Goal: Entertainment & Leisure: Consume media (video, audio)

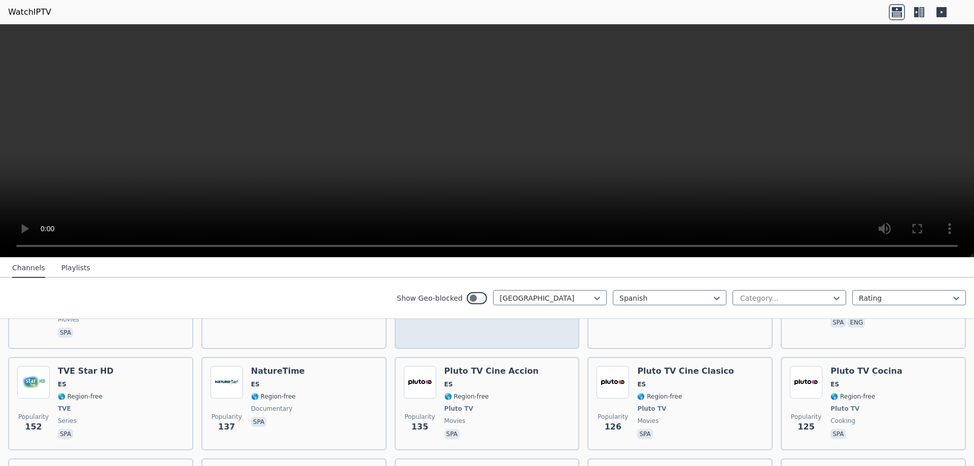
scroll to position [507, 0]
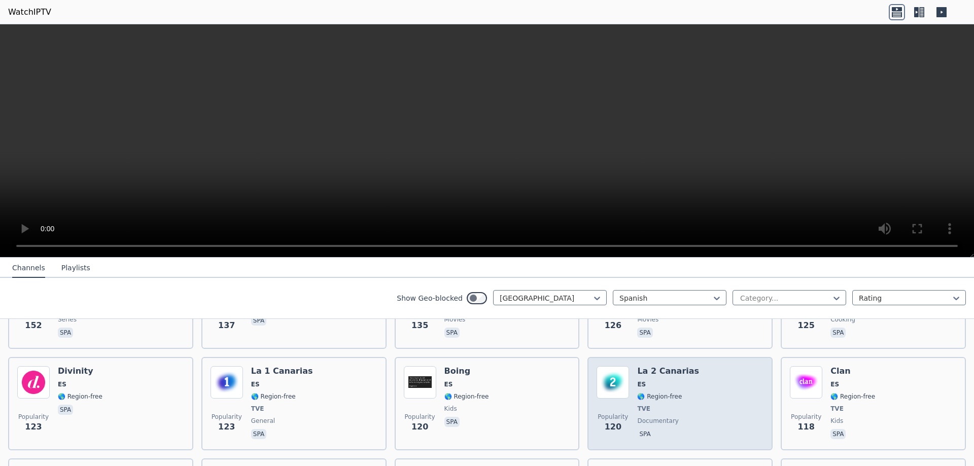
click at [691, 366] on div "Popularity 120 La 2 Canarias ES 🌎 Region-free TVE documentary spa" at bounding box center [679, 403] width 167 height 75
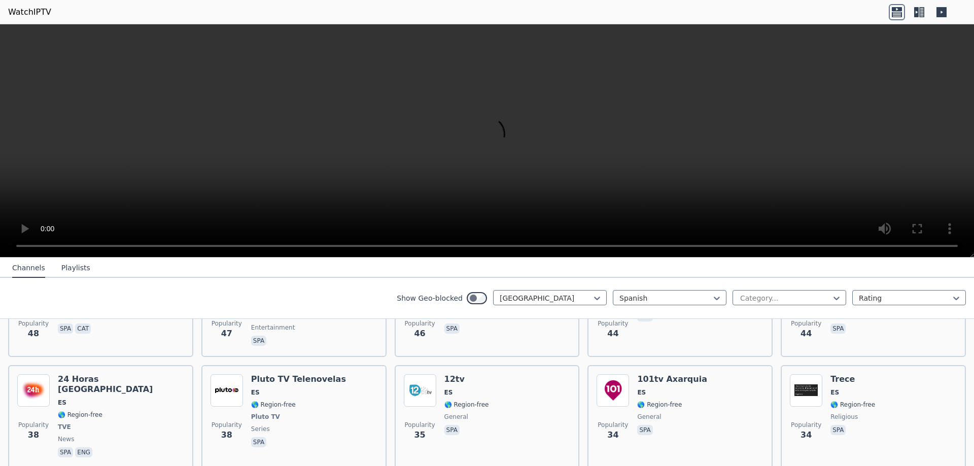
scroll to position [1319, 0]
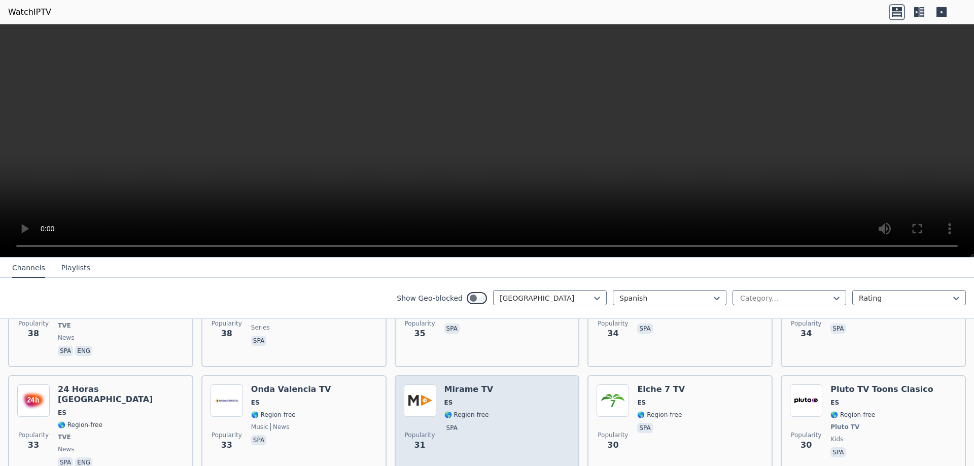
click at [496, 384] on div "Popularity 31 Mirame TV ES 🌎 Region-free spa" at bounding box center [487, 426] width 167 height 85
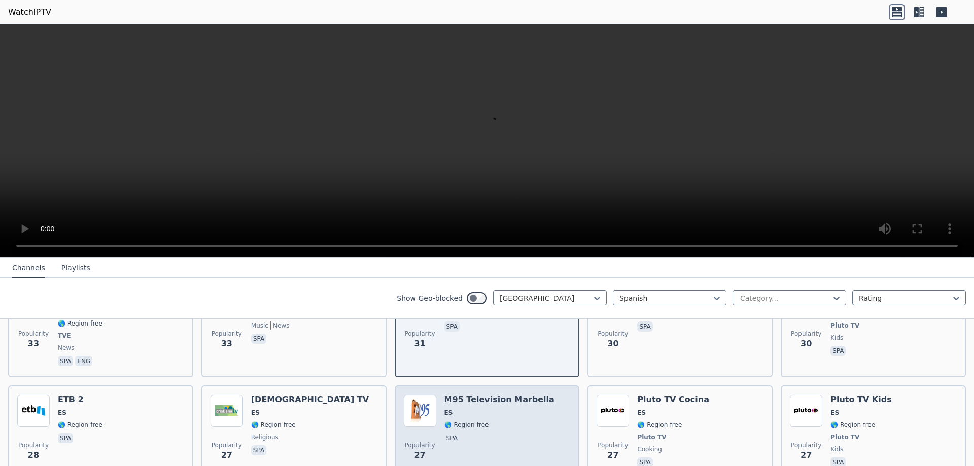
scroll to position [1521, 0]
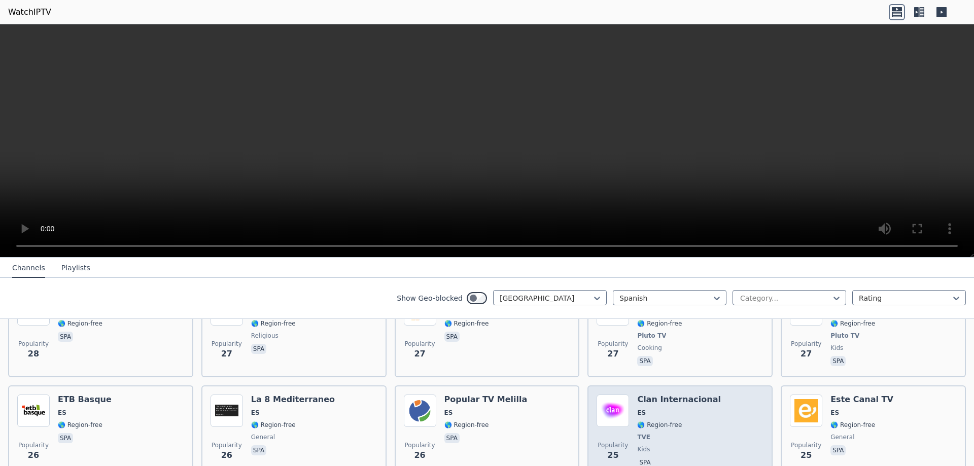
click at [673, 409] on span "ES" at bounding box center [679, 413] width 84 height 8
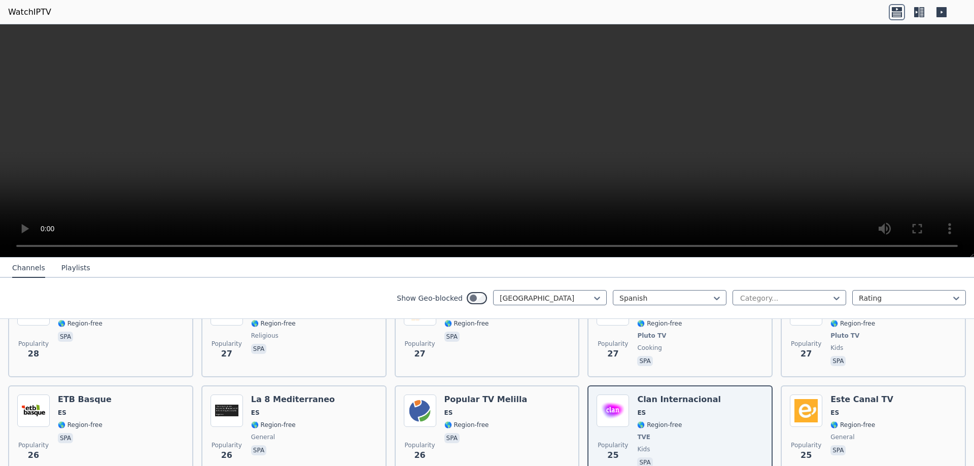
click at [460, 266] on nav "Channels Playlists" at bounding box center [487, 268] width 974 height 20
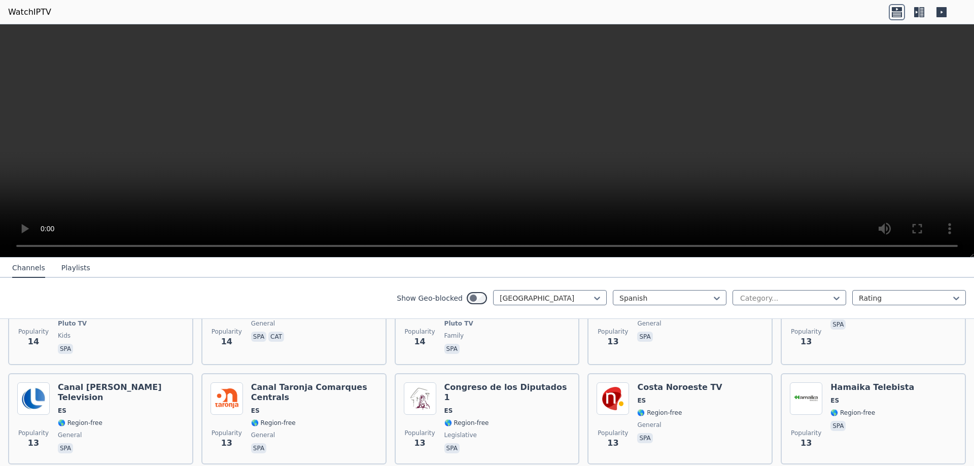
scroll to position [2637, 0]
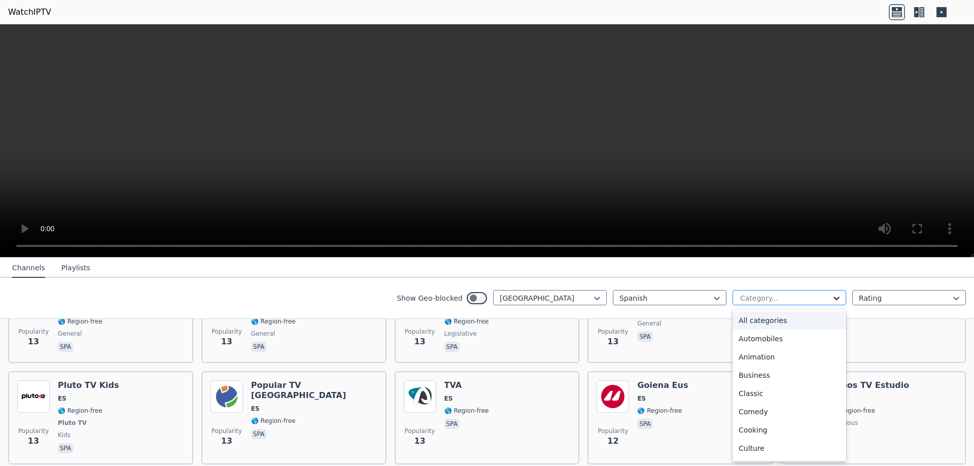
click at [832, 297] on icon at bounding box center [836, 298] width 10 height 10
click at [761, 400] on div "Entertainment" at bounding box center [789, 402] width 114 height 18
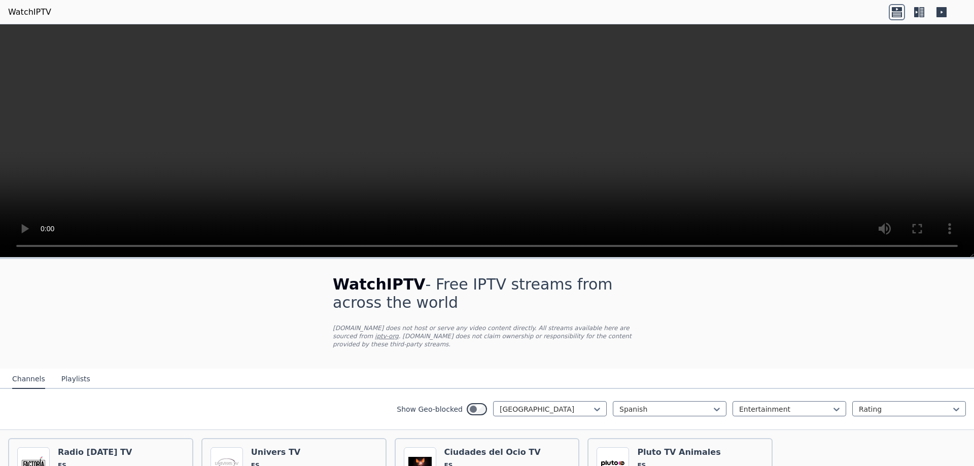
scroll to position [99, 0]
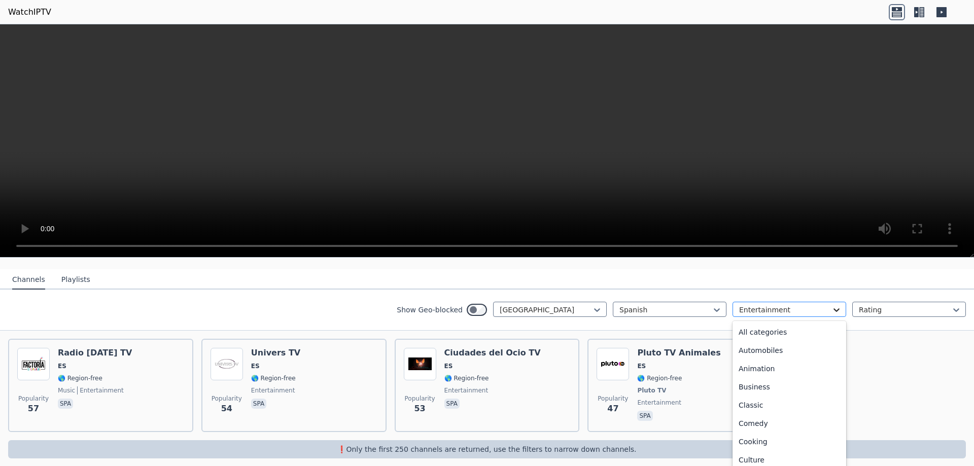
click at [831, 305] on icon at bounding box center [836, 310] width 10 height 10
click at [749, 416] on div "Sports" at bounding box center [789, 425] width 114 height 18
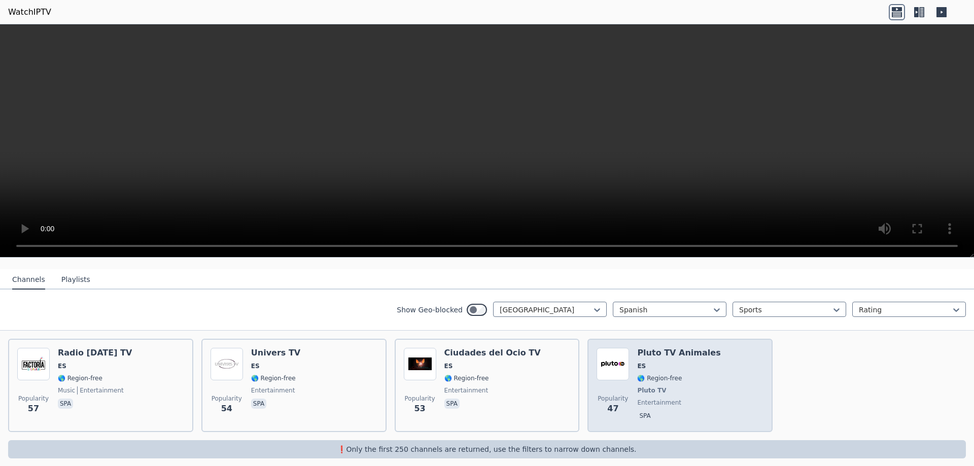
scroll to position [97, 0]
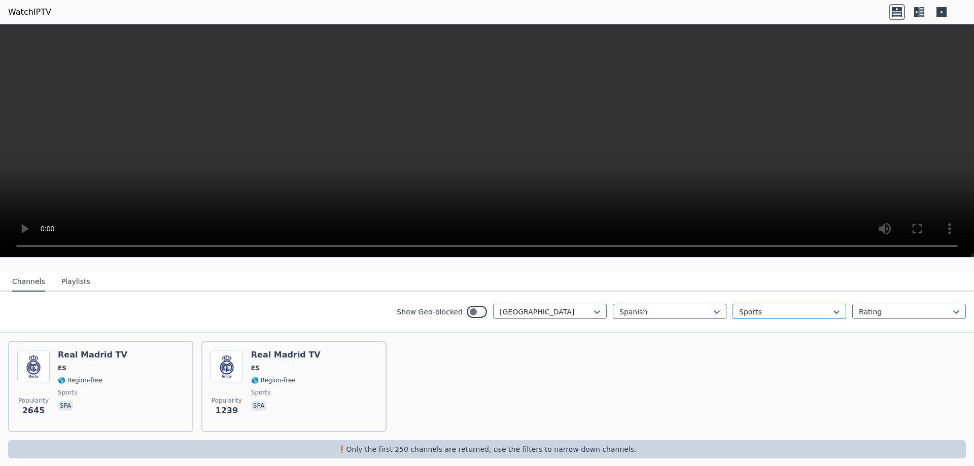
click at [822, 307] on div at bounding box center [785, 312] width 92 height 10
click at [762, 324] on div "News" at bounding box center [789, 332] width 114 height 18
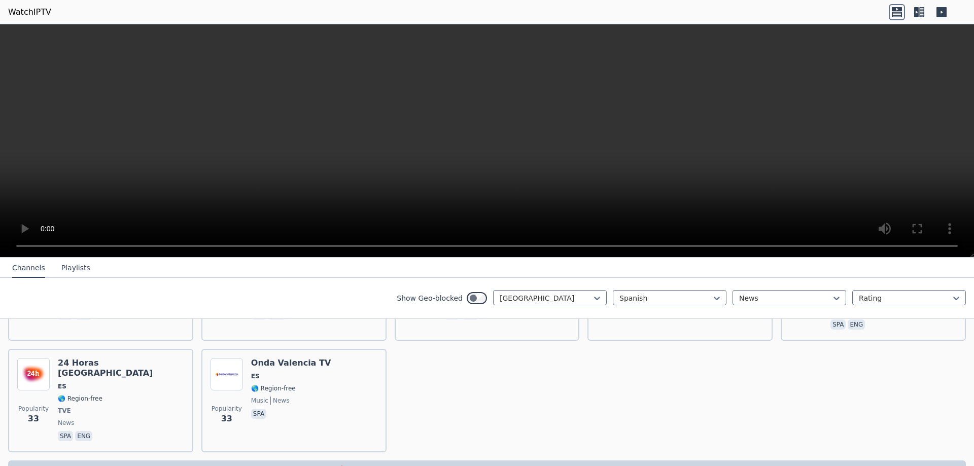
scroll to position [99, 0]
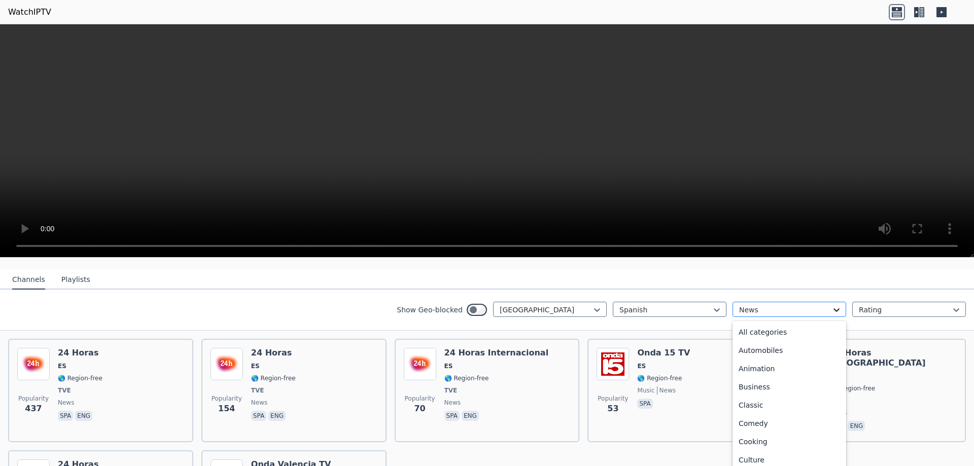
click at [833, 308] on icon at bounding box center [836, 310] width 6 height 4
click at [758, 341] on div "Family" at bounding box center [789, 348] width 114 height 18
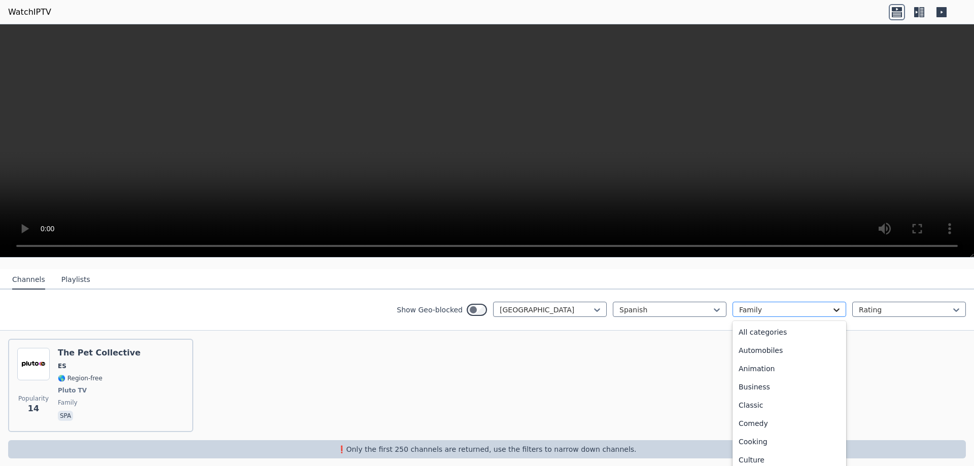
click at [831, 305] on icon at bounding box center [836, 310] width 10 height 10
click at [756, 376] on div "Culture" at bounding box center [789, 385] width 114 height 18
click at [831, 307] on icon at bounding box center [836, 312] width 10 height 10
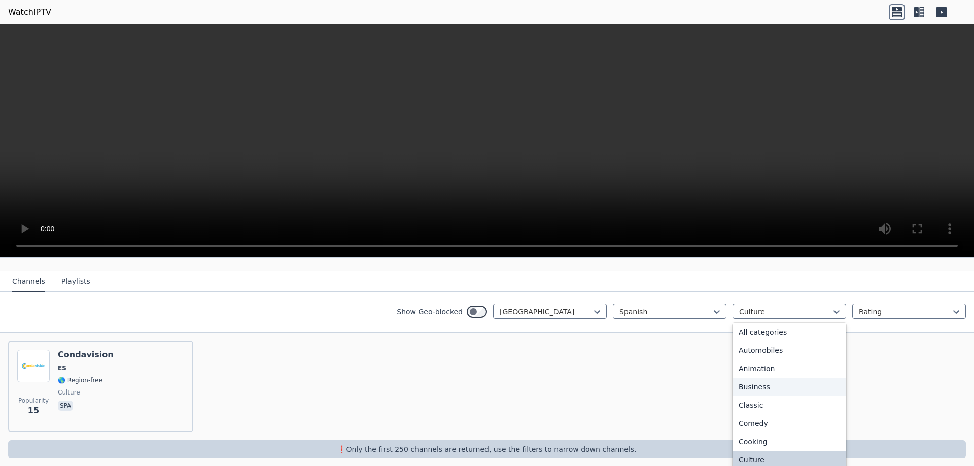
scroll to position [205, 0]
click at [757, 376] on div "Lifestyle" at bounding box center [789, 385] width 114 height 18
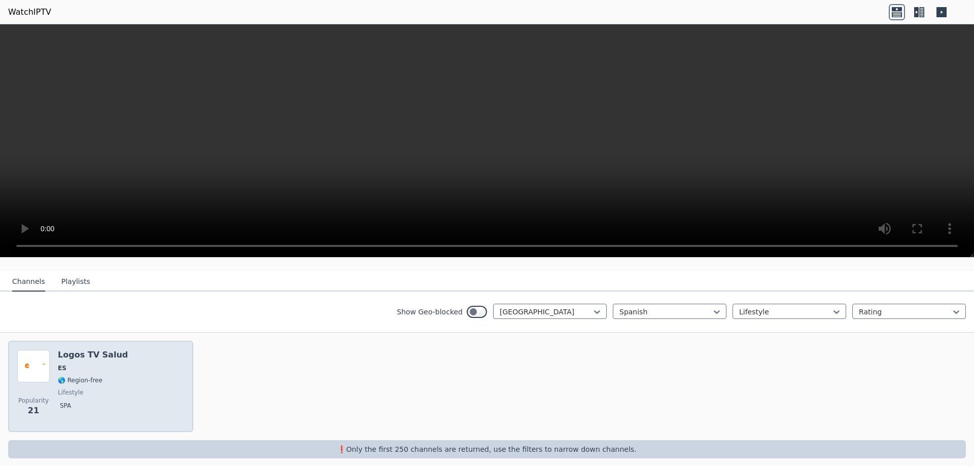
click at [92, 364] on span "ES" at bounding box center [93, 368] width 70 height 8
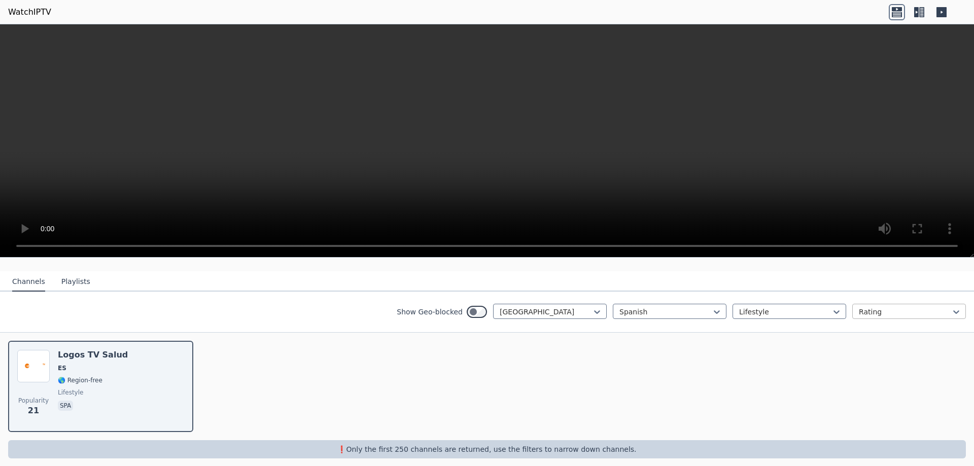
click at [940, 307] on div at bounding box center [905, 312] width 92 height 10
click at [804, 307] on div at bounding box center [785, 312] width 92 height 10
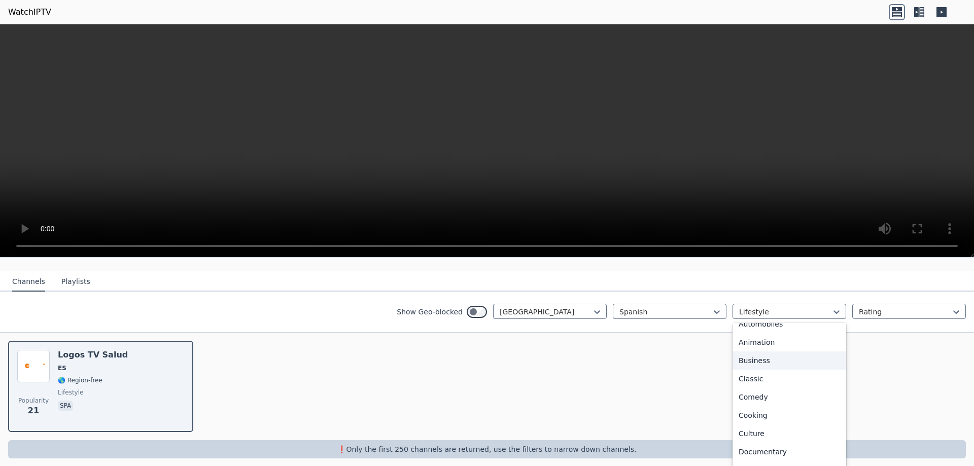
scroll to position [130, 0]
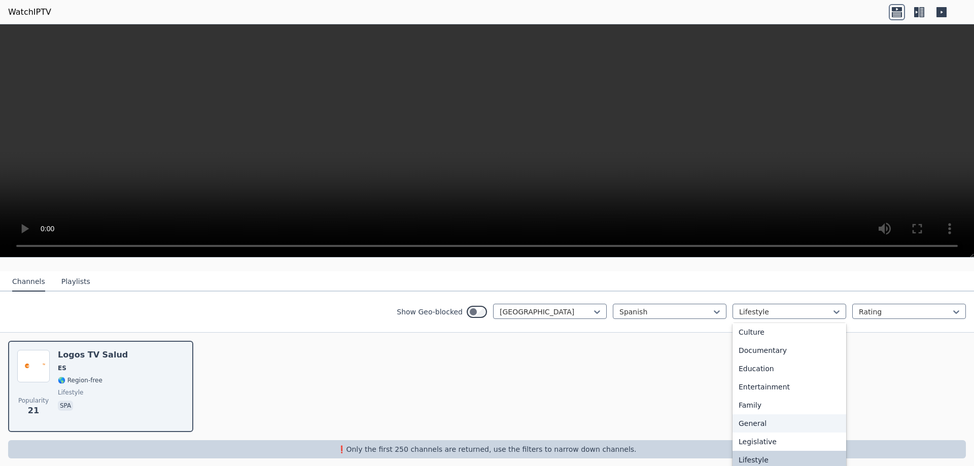
click at [748, 414] on div "General" at bounding box center [789, 423] width 114 height 18
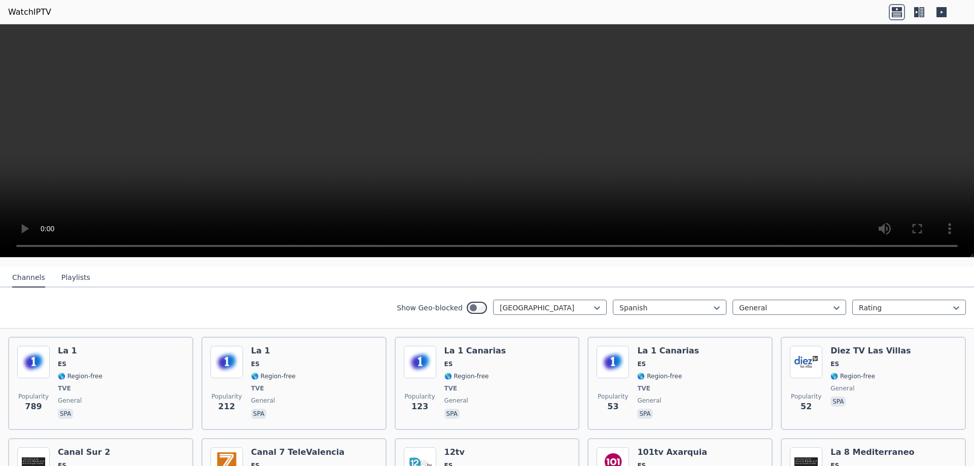
scroll to position [203, 0]
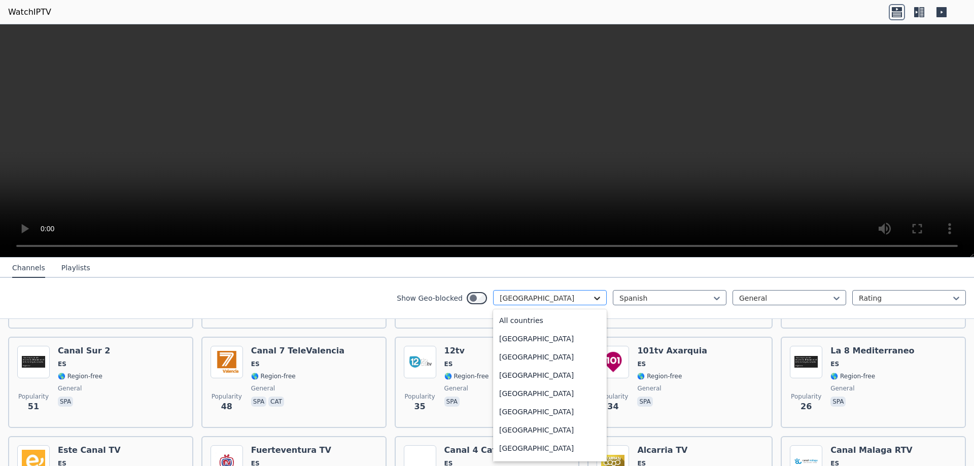
click at [592, 296] on icon at bounding box center [597, 298] width 10 height 10
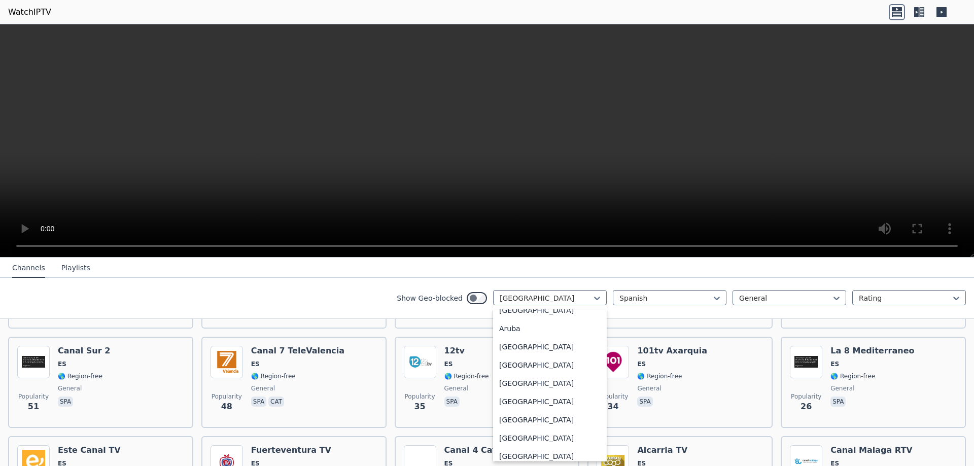
scroll to position [544, 0]
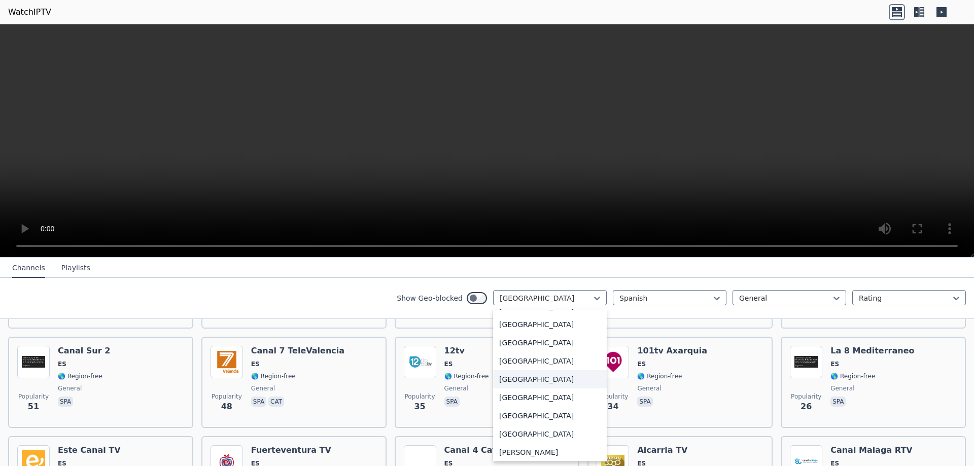
click at [498, 377] on div "[GEOGRAPHIC_DATA]" at bounding box center [550, 379] width 114 height 18
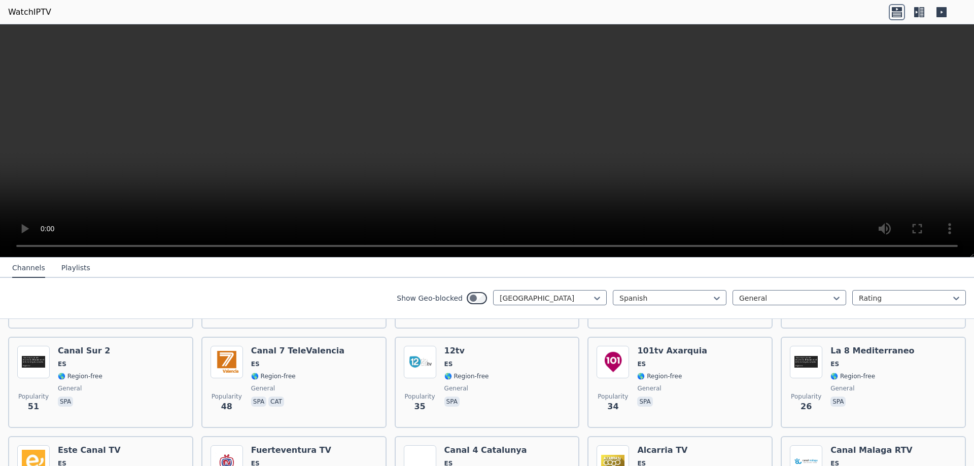
scroll to position [6, 0]
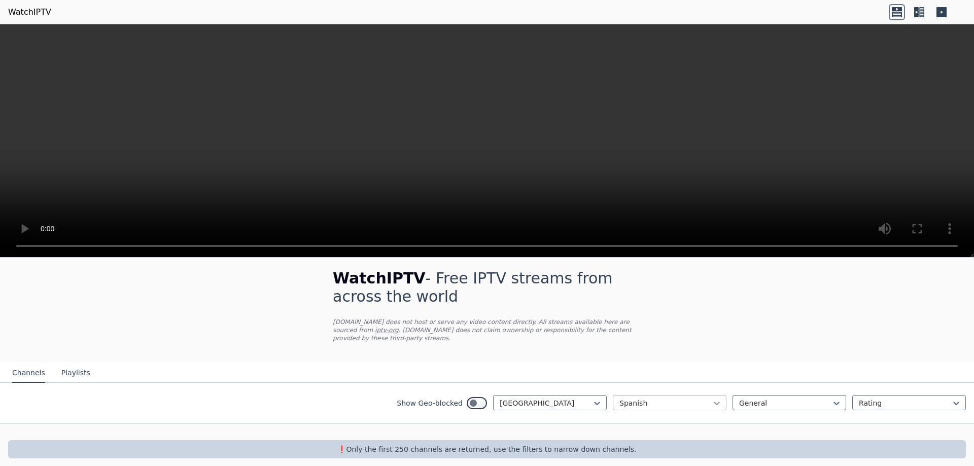
click at [712, 398] on icon at bounding box center [717, 403] width 10 height 10
click at [664, 418] on div "All languages" at bounding box center [670, 425] width 114 height 18
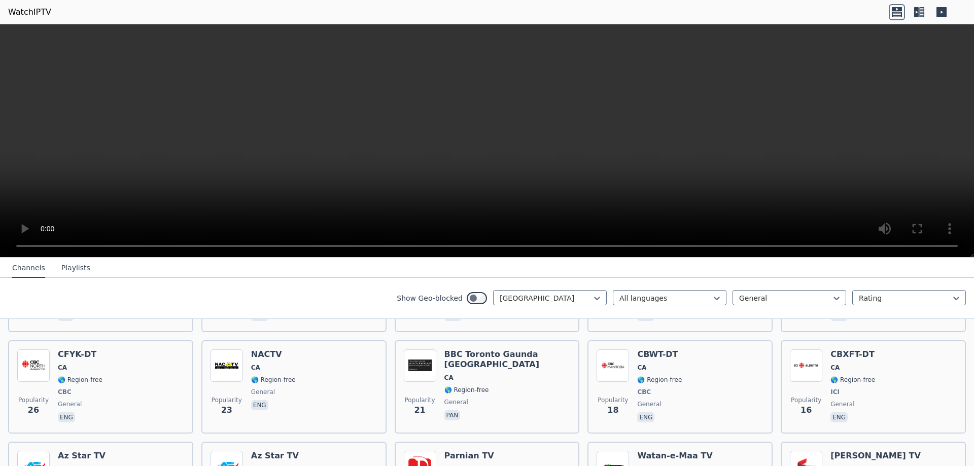
scroll to position [605, 0]
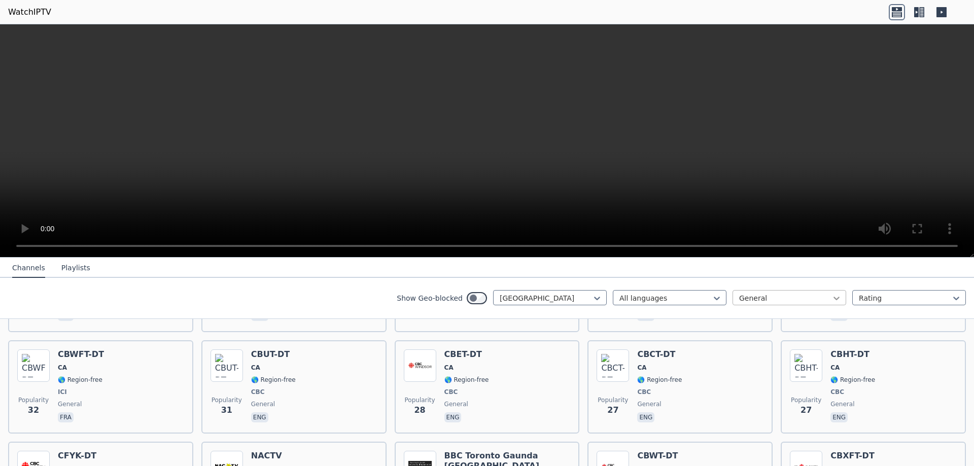
click at [833, 297] on icon at bounding box center [836, 299] width 6 height 4
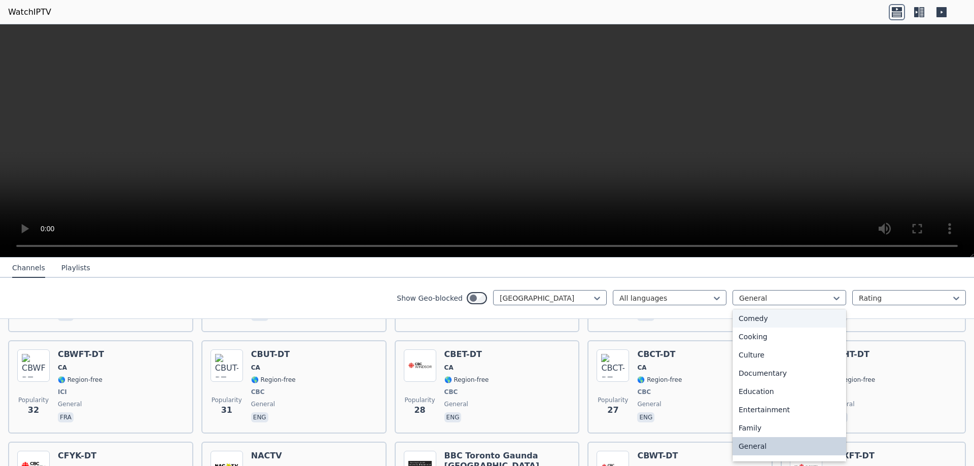
scroll to position [0, 0]
click at [779, 320] on div "All categories" at bounding box center [789, 320] width 114 height 18
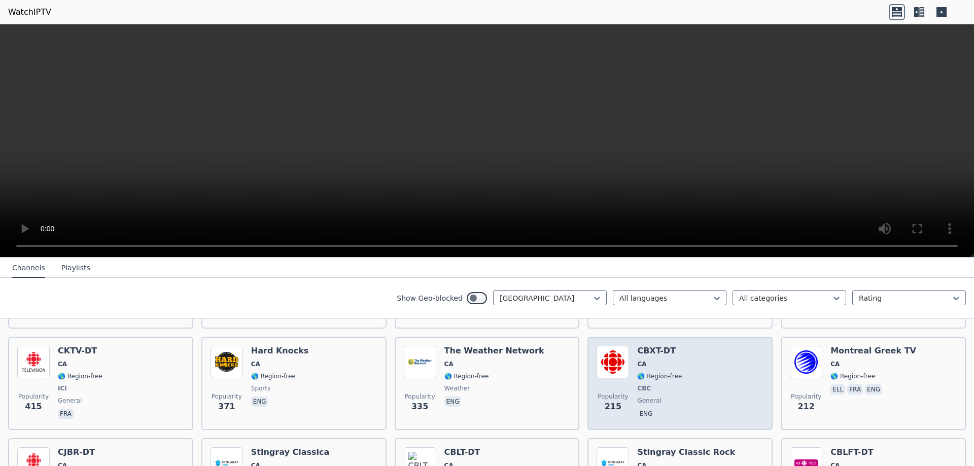
scroll to position [101, 0]
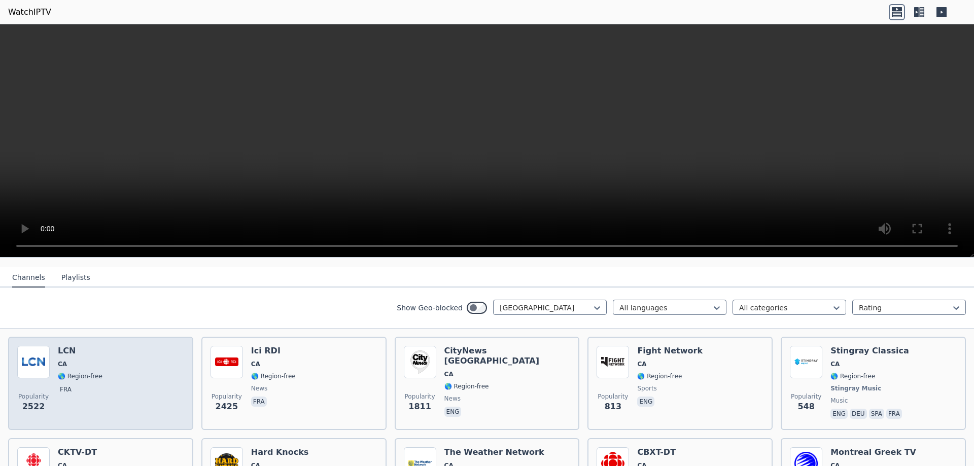
click at [77, 346] on h6 "LCN" at bounding box center [80, 351] width 45 height 10
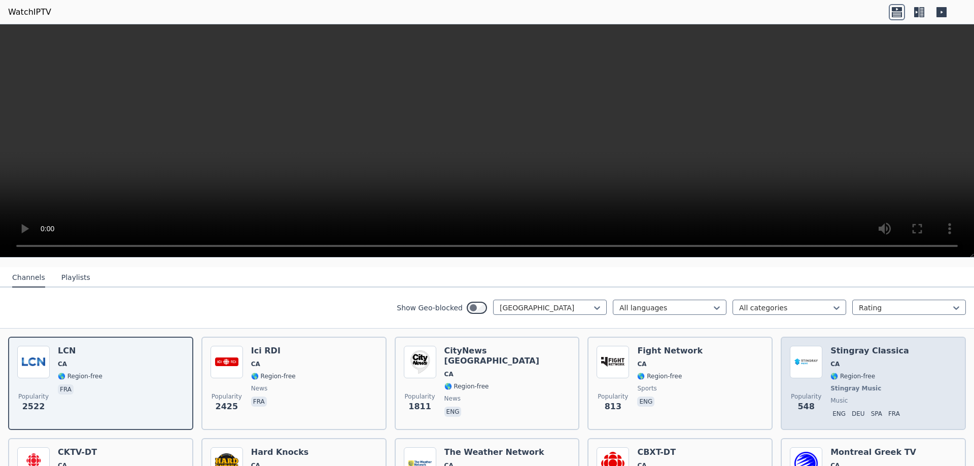
click at [899, 359] on div "Popularity 548 Stingray Classica CA 🌎 Region-free Stingray Music music eng deu …" at bounding box center [873, 383] width 167 height 75
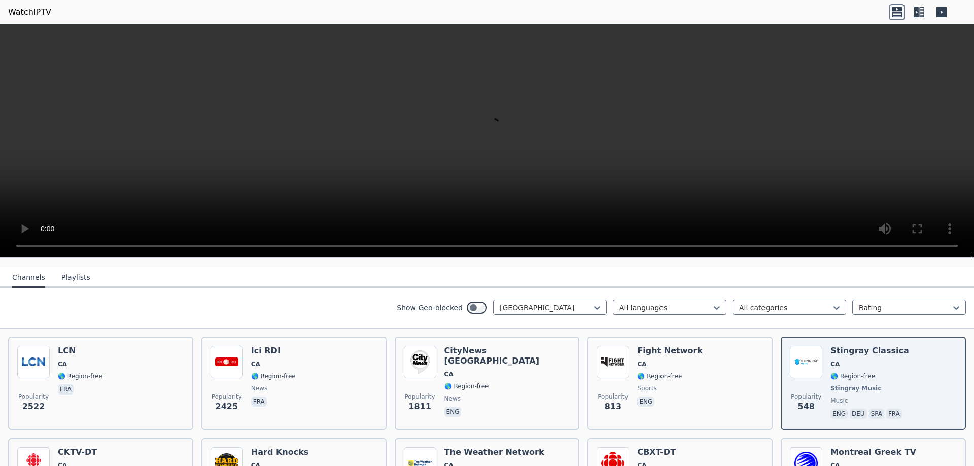
scroll to position [203, 0]
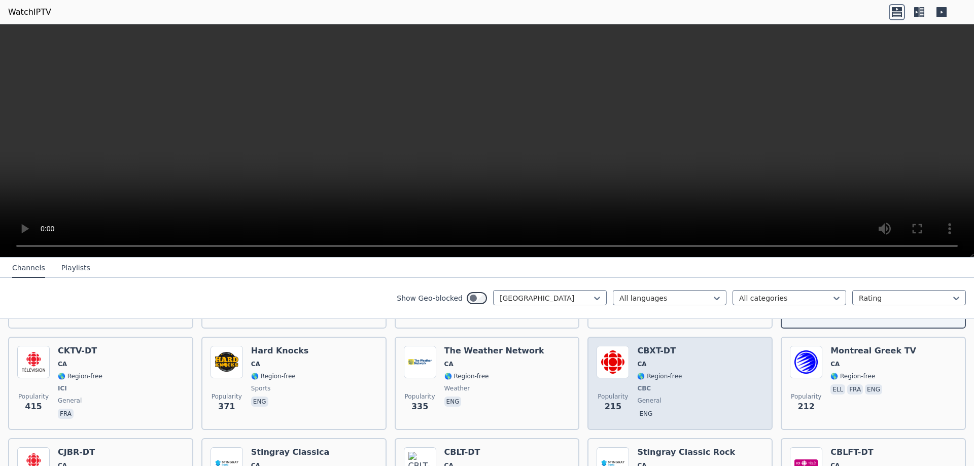
click at [692, 371] on div "Popularity 215 CBXT-DT CA 🌎 Region-free CBC general eng" at bounding box center [679, 383] width 167 height 75
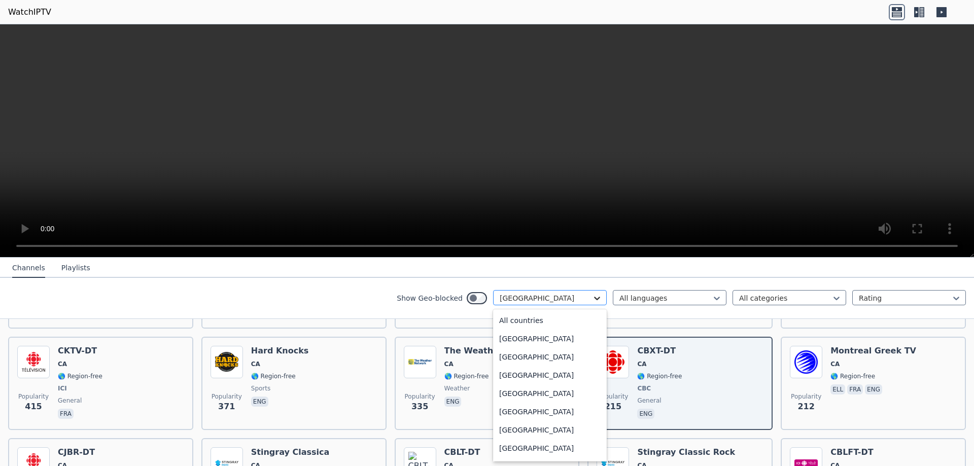
click at [592, 300] on icon at bounding box center [597, 298] width 10 height 10
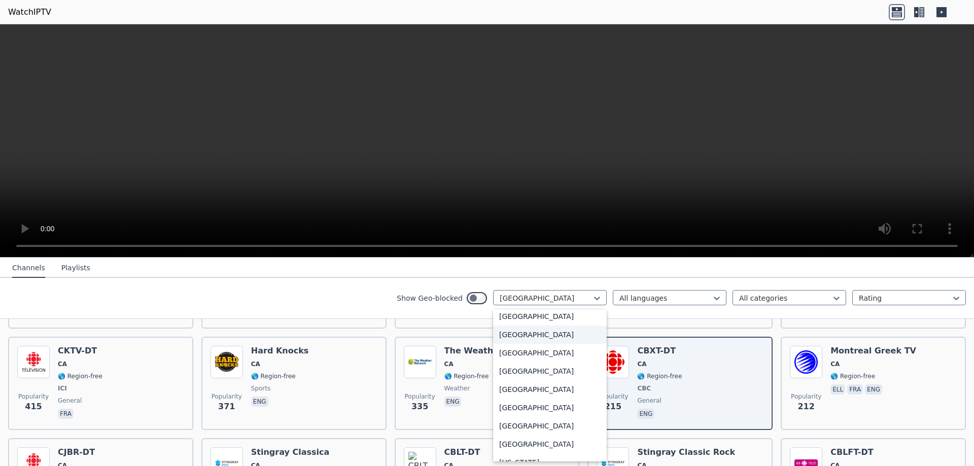
click at [509, 334] on div "[GEOGRAPHIC_DATA]" at bounding box center [550, 335] width 114 height 18
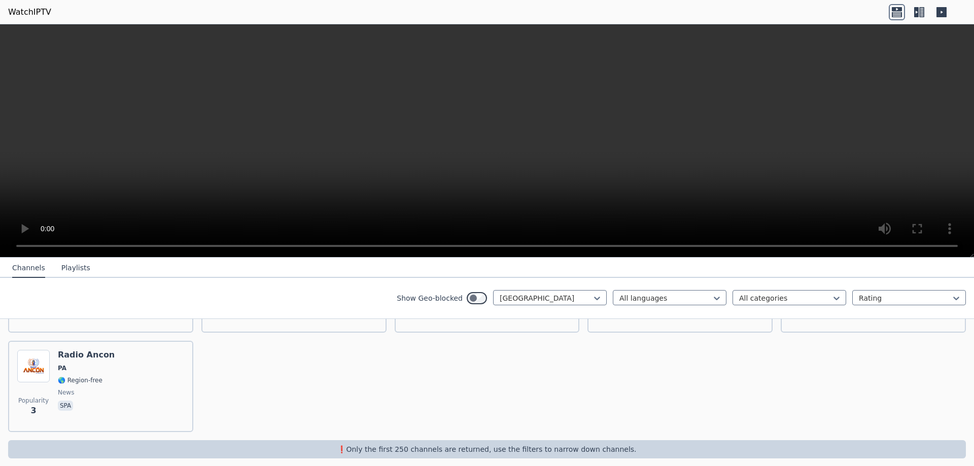
scroll to position [195, 0]
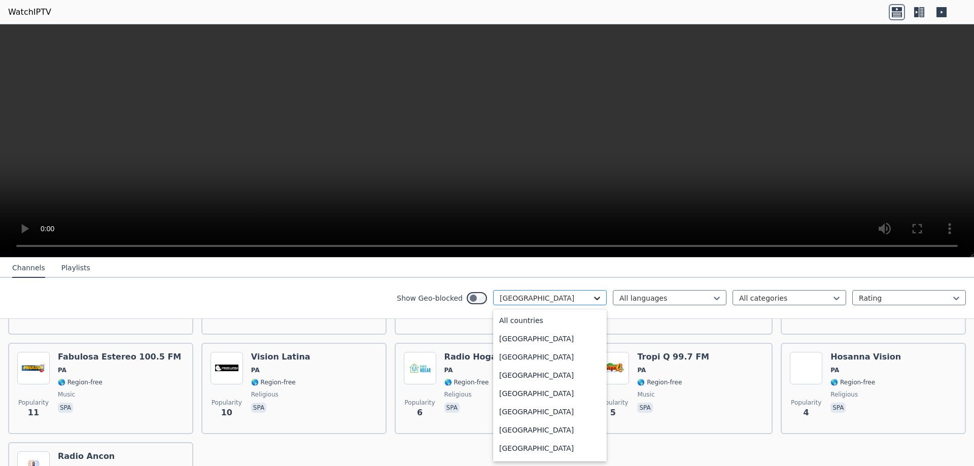
click at [593, 297] on icon at bounding box center [597, 298] width 10 height 10
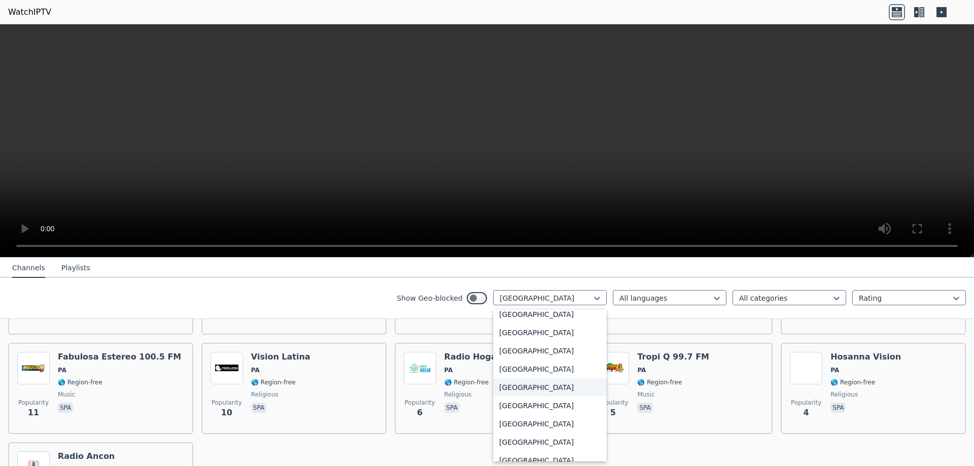
click at [523, 385] on div "[GEOGRAPHIC_DATA]" at bounding box center [550, 387] width 114 height 18
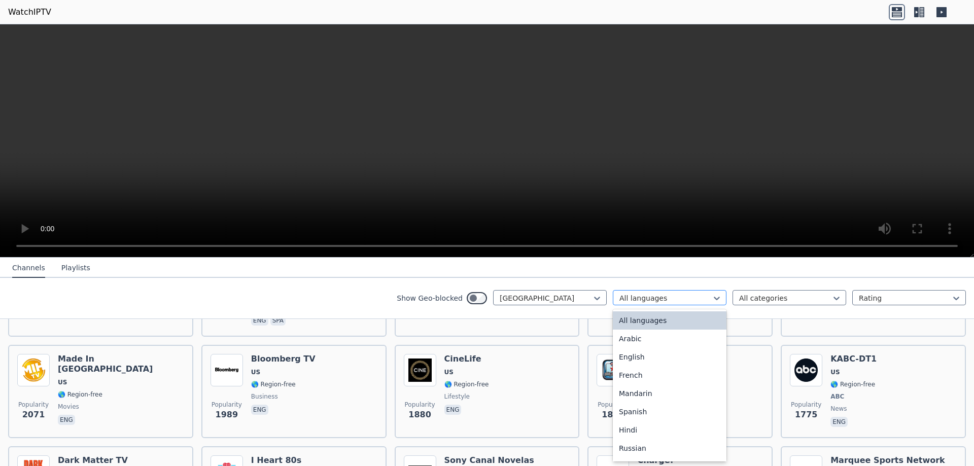
click at [698, 302] on div at bounding box center [665, 298] width 92 height 10
click at [634, 415] on div "Spanish" at bounding box center [670, 412] width 114 height 18
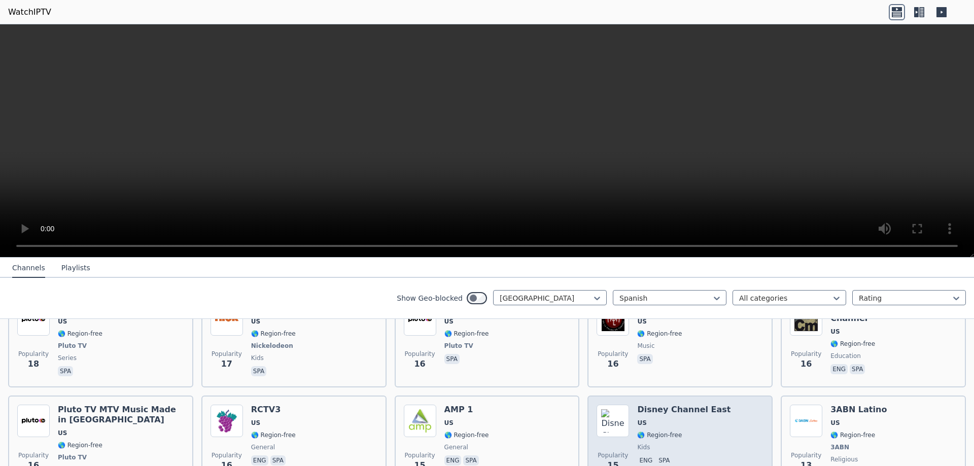
scroll to position [905, 0]
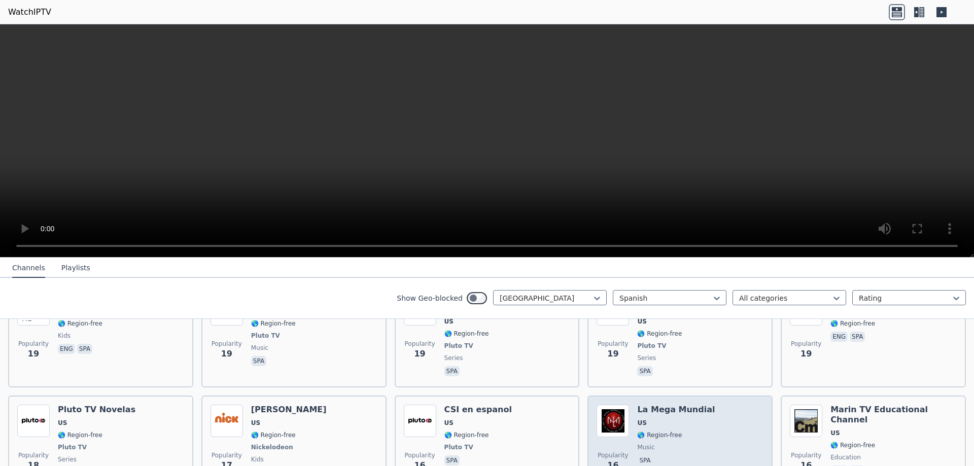
click at [694, 405] on div "La Mega Mundial US 🌎 Region-free music spa" at bounding box center [676, 442] width 78 height 75
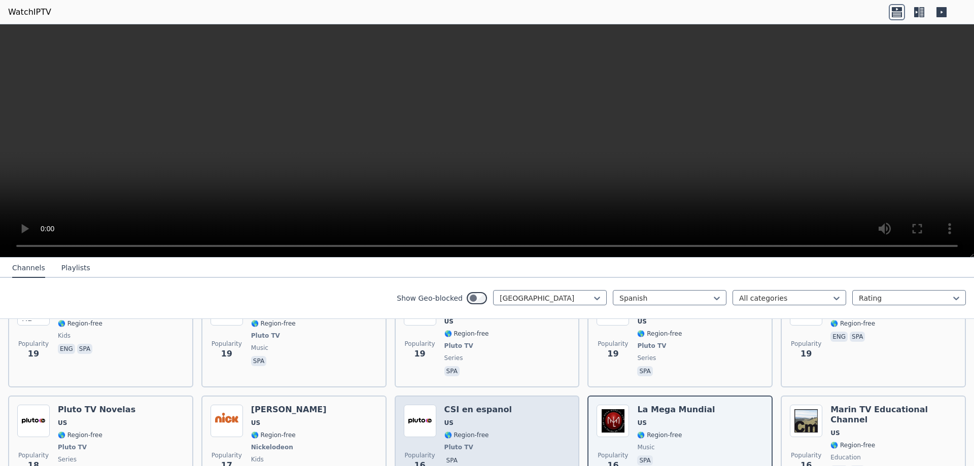
scroll to position [1006, 0]
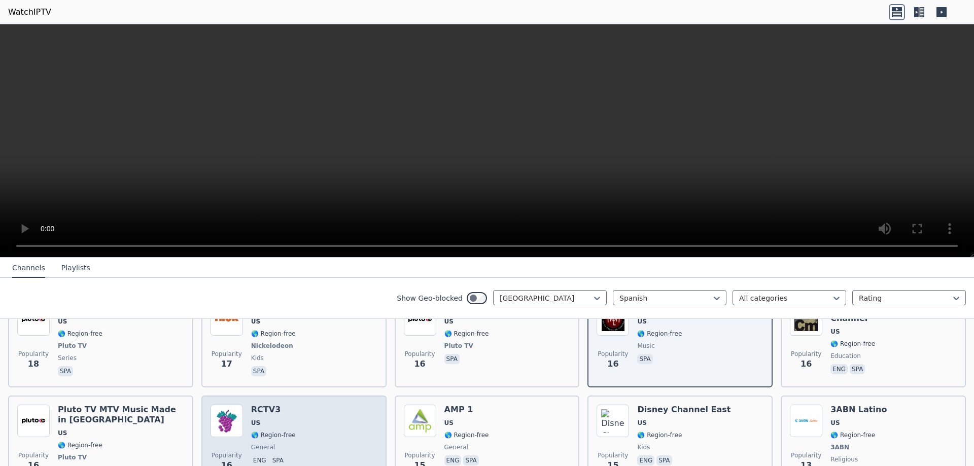
click at [313, 405] on div "Popularity 16 RCTV3 US 🌎 Region-free general eng spa" at bounding box center [293, 447] width 167 height 85
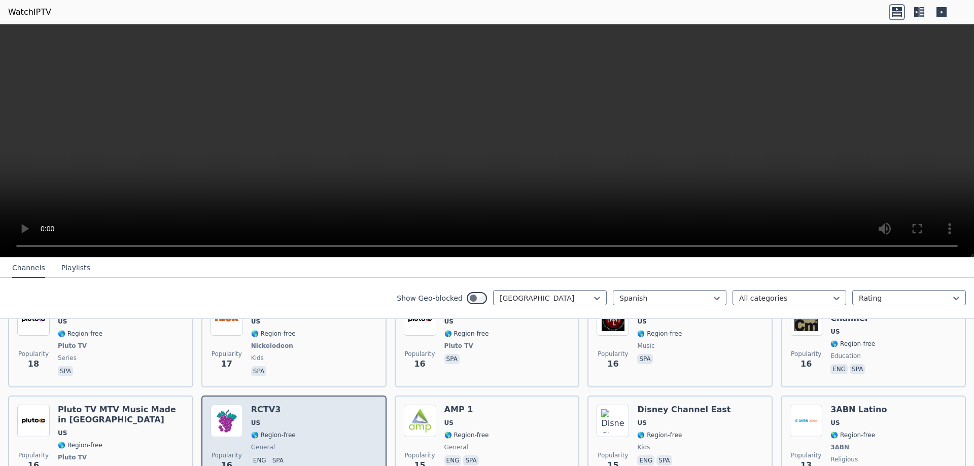
click at [313, 405] on div "Popularity 16 RCTV3 US 🌎 Region-free general eng spa" at bounding box center [293, 447] width 167 height 85
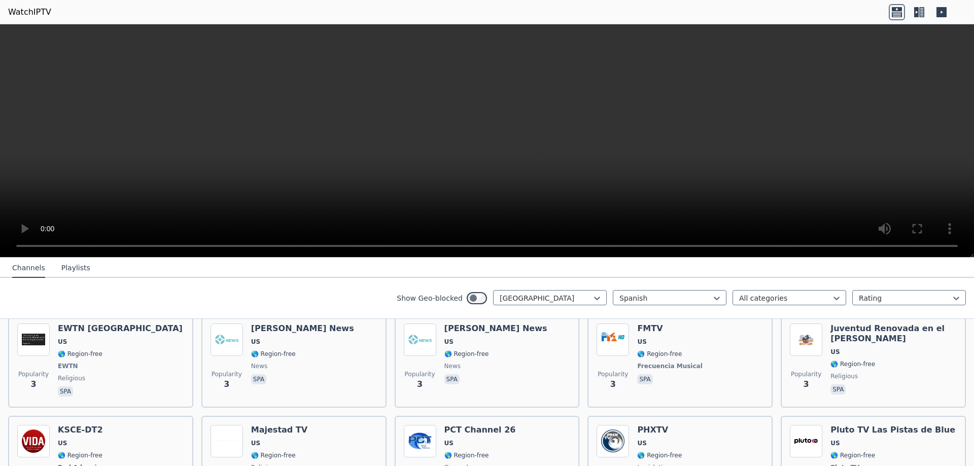
scroll to position [2426, 0]
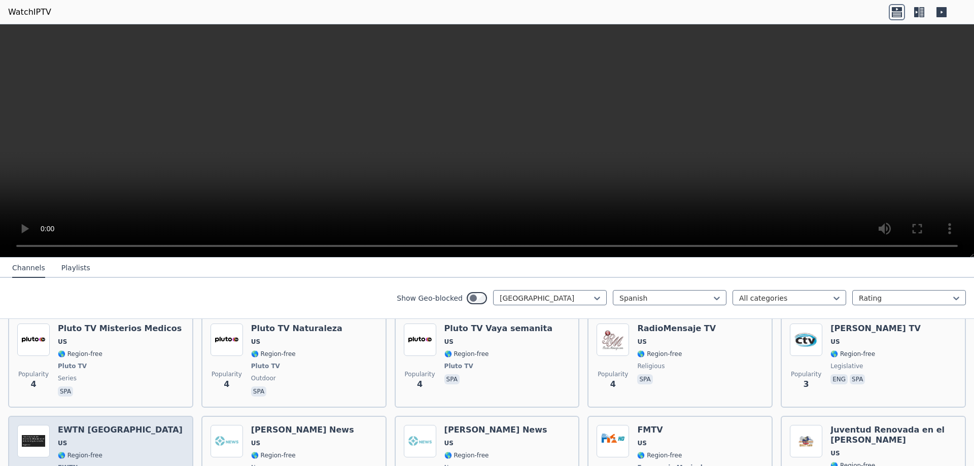
click at [84, 425] on div "EWTN [GEOGRAPHIC_DATA] [GEOGRAPHIC_DATA] 🌎 Region-free EWTN religious spa" at bounding box center [120, 462] width 125 height 75
click at [118, 439] on span "US" at bounding box center [120, 443] width 125 height 8
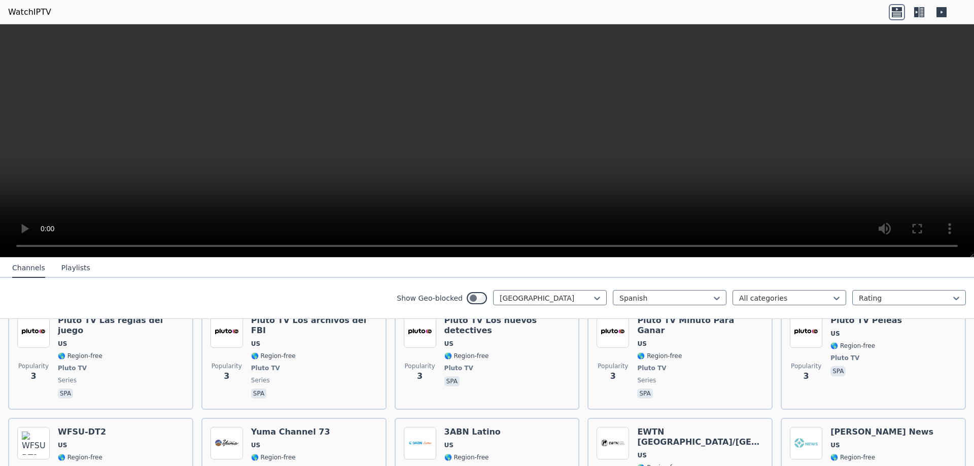
scroll to position [2434, 0]
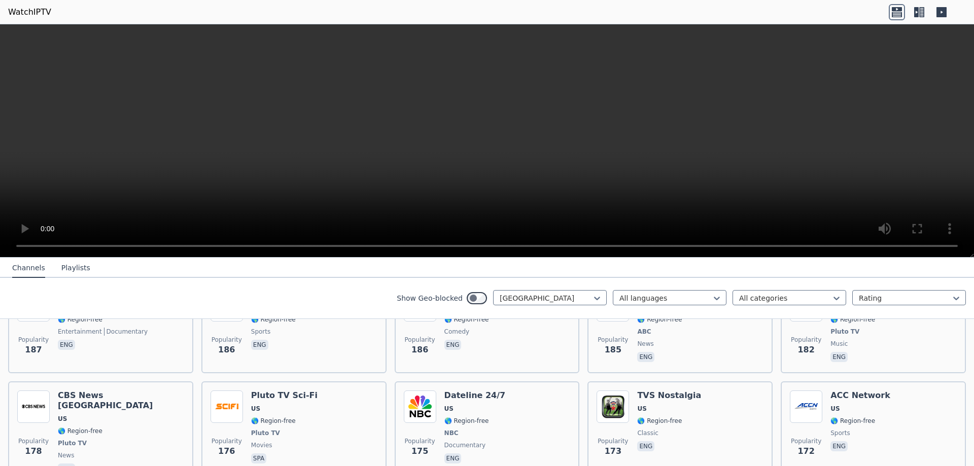
scroll to position [2418, 0]
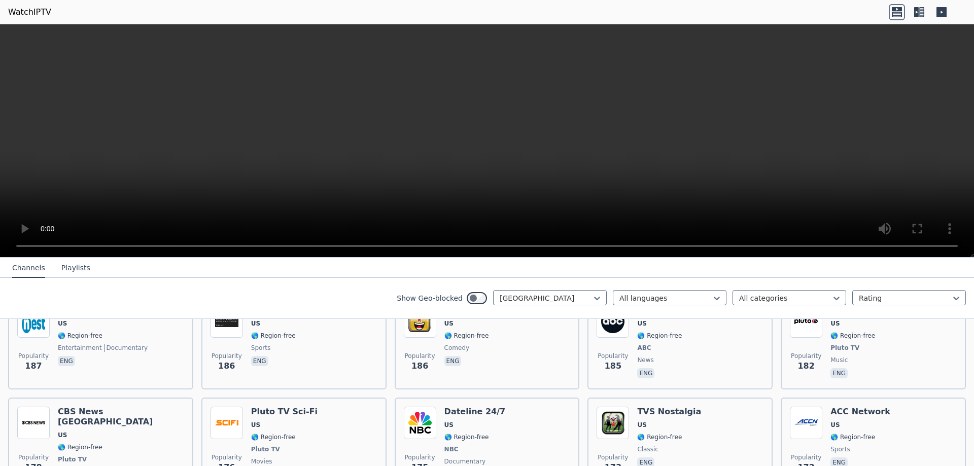
scroll to position [296, 0]
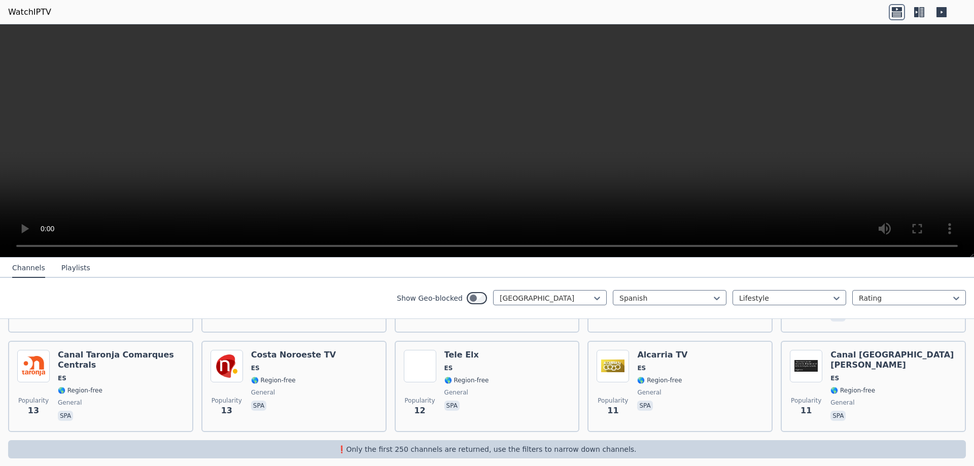
scroll to position [97, 0]
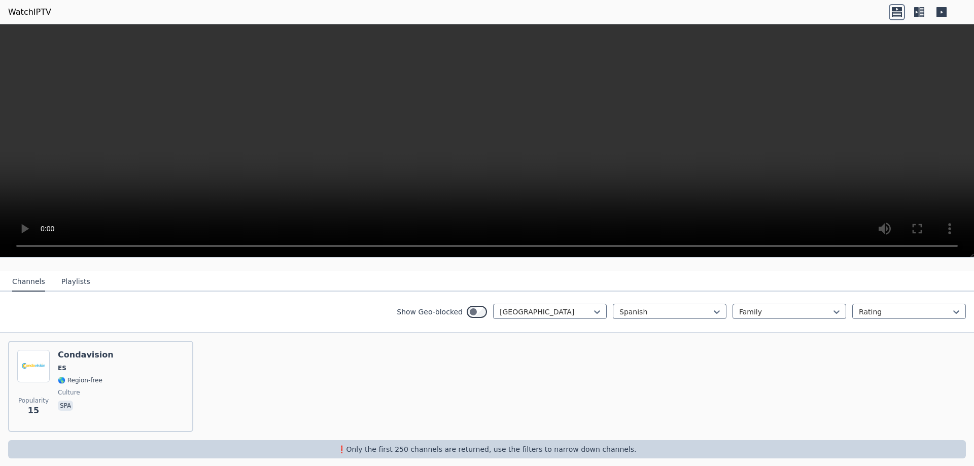
scroll to position [99, 0]
